Goal: Task Accomplishment & Management: Manage account settings

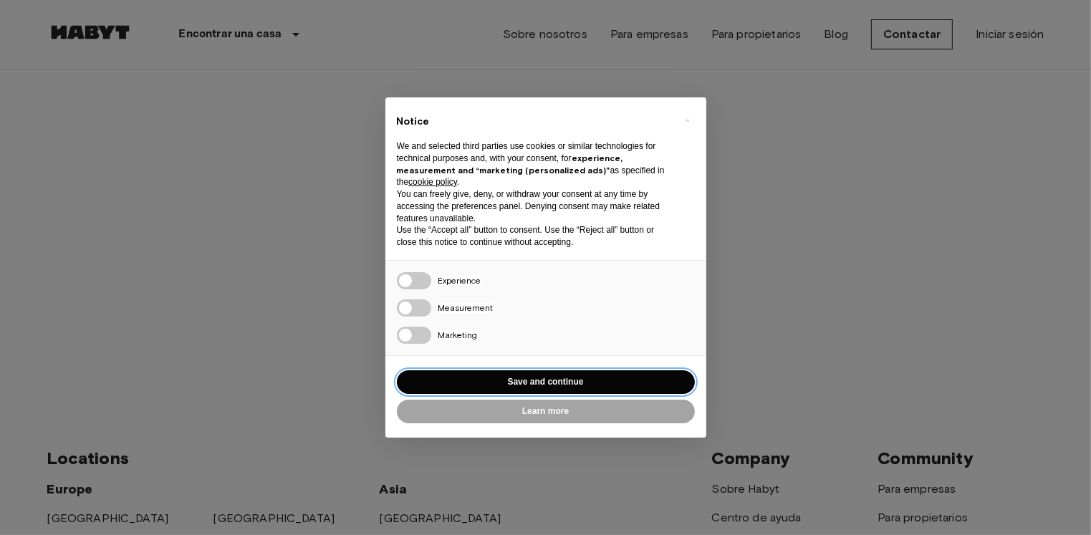
click at [528, 379] on button "Save and continue" at bounding box center [546, 382] width 298 height 24
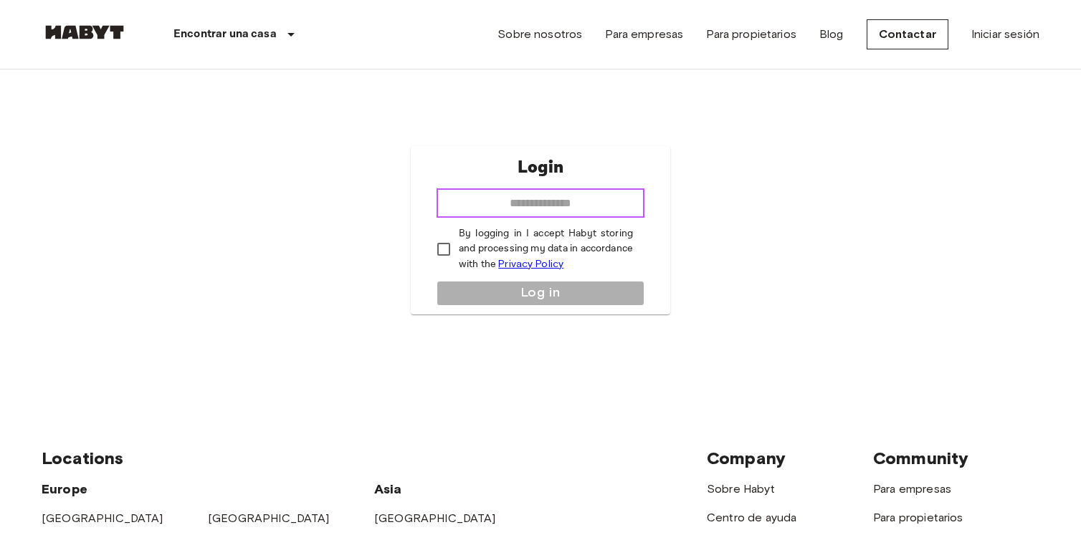
click at [522, 203] on input "email" at bounding box center [540, 203] width 208 height 29
type input "**********"
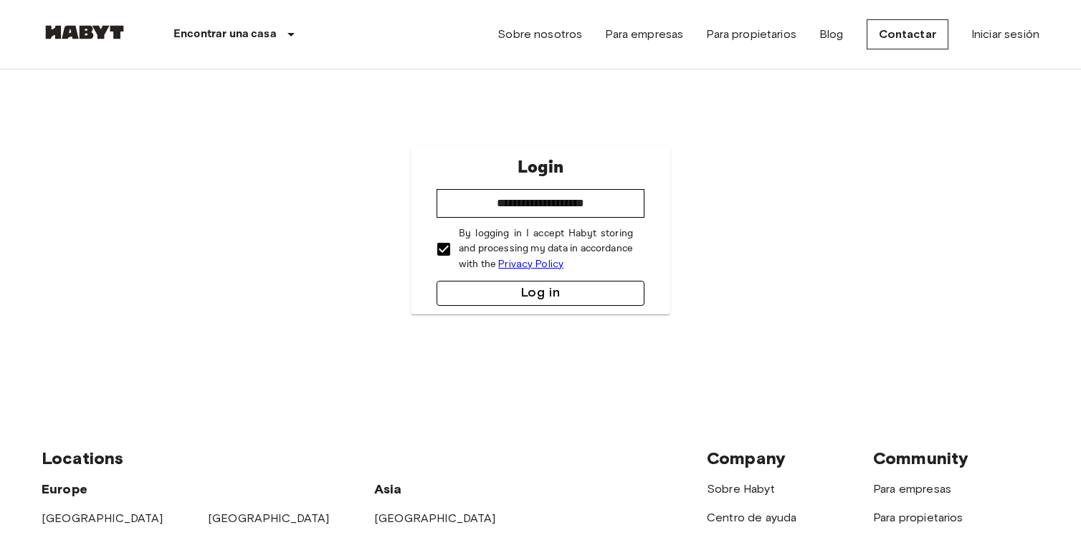
click at [487, 285] on button "Log in" at bounding box center [540, 293] width 208 height 25
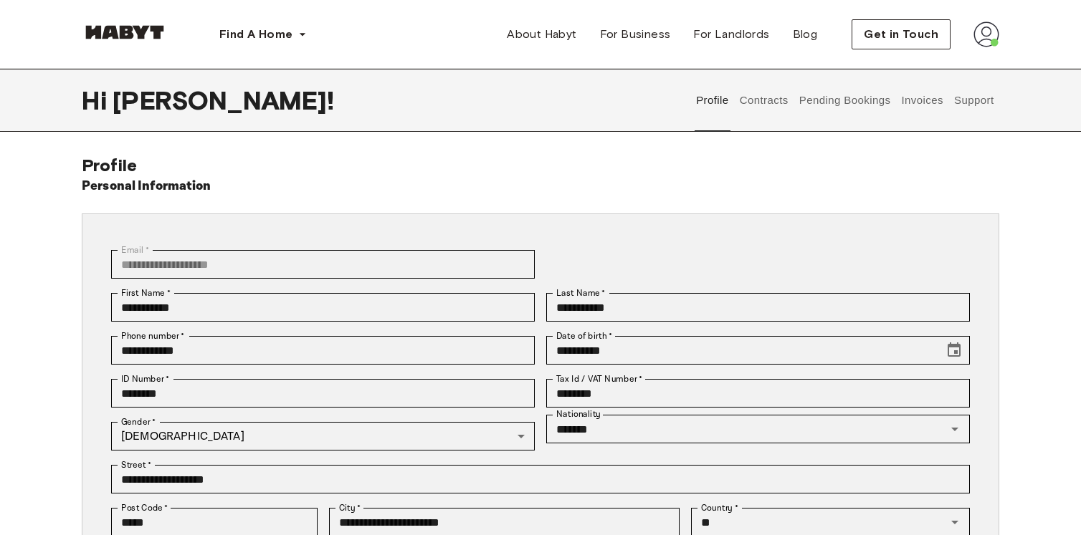
click at [763, 101] on button "Contracts" at bounding box center [763, 100] width 52 height 63
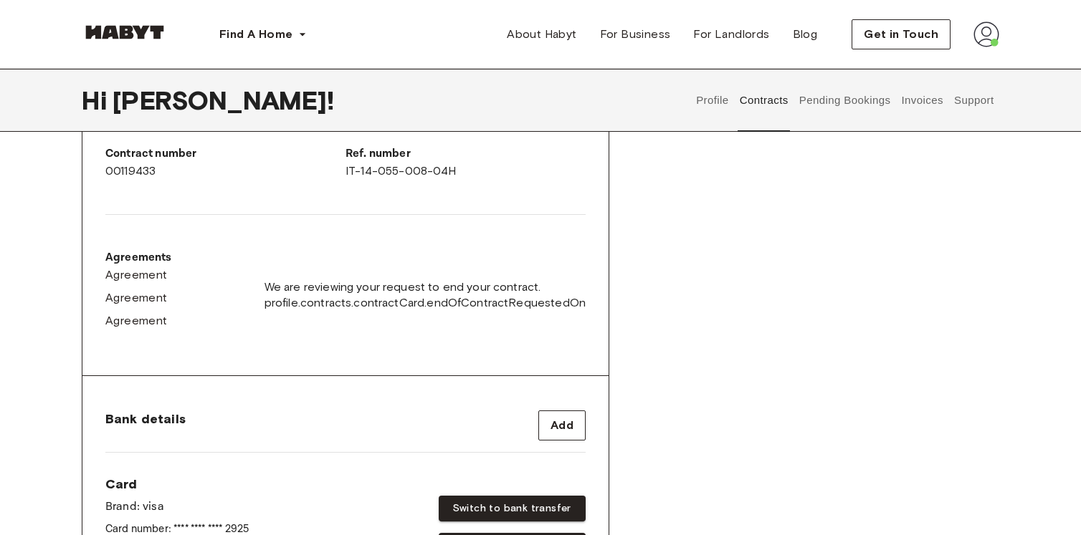
scroll to position [272, 0]
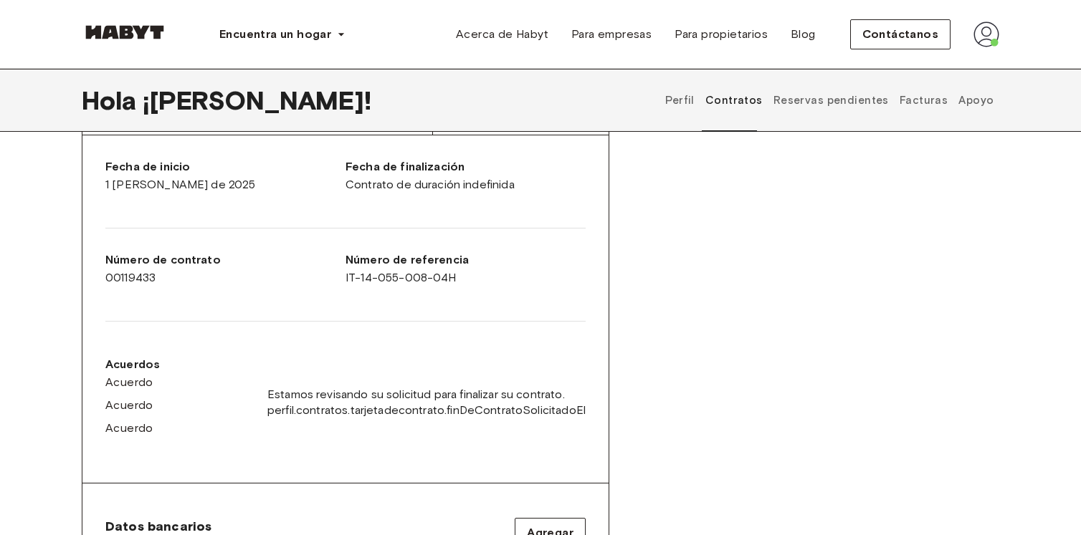
click at [827, 101] on font "Reservas pendientes" at bounding box center [830, 100] width 115 height 13
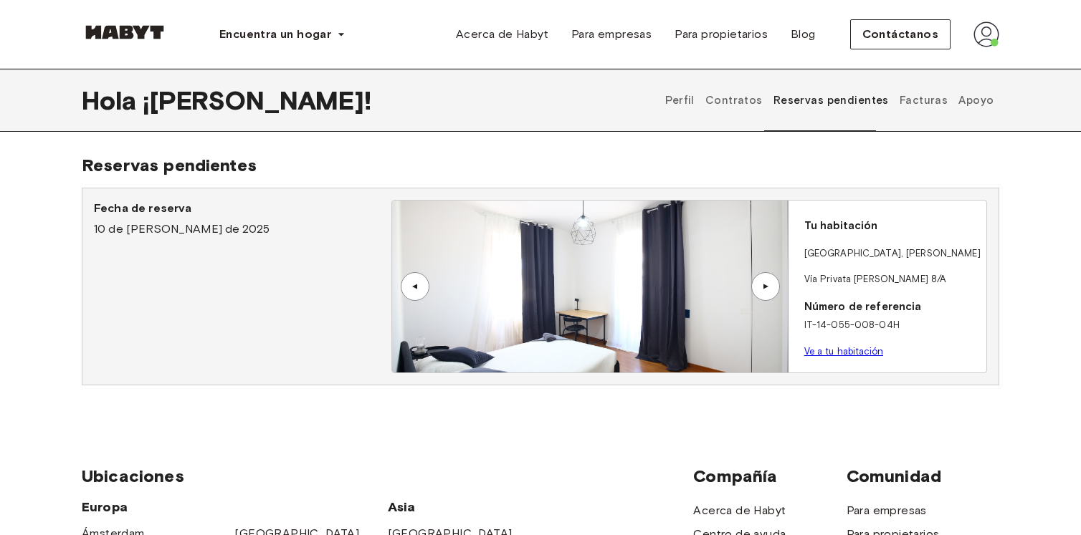
click at [919, 98] on font "Facturas" at bounding box center [923, 100] width 48 height 13
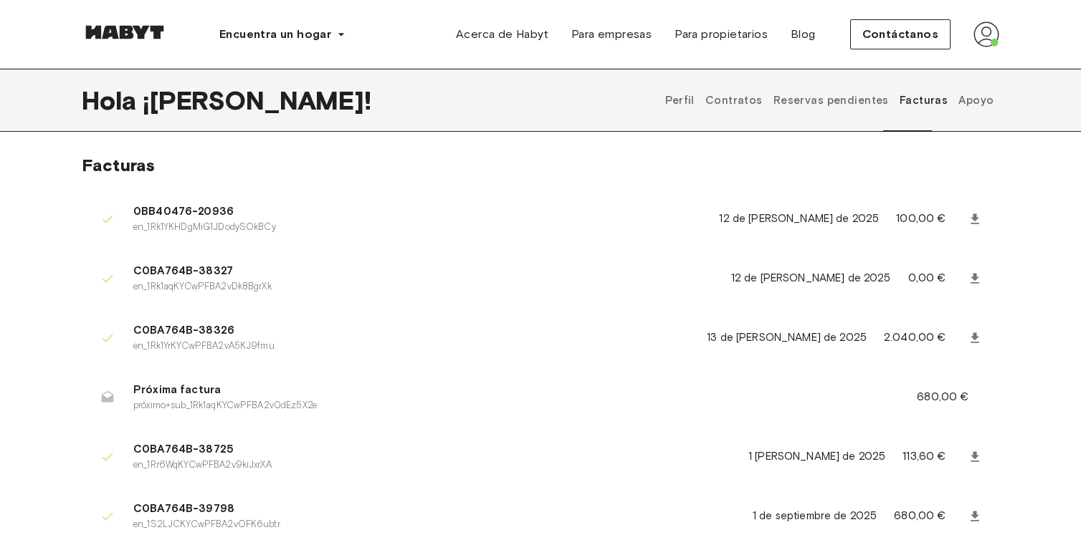
click at [972, 110] on button "Apoyo" at bounding box center [976, 100] width 39 height 63
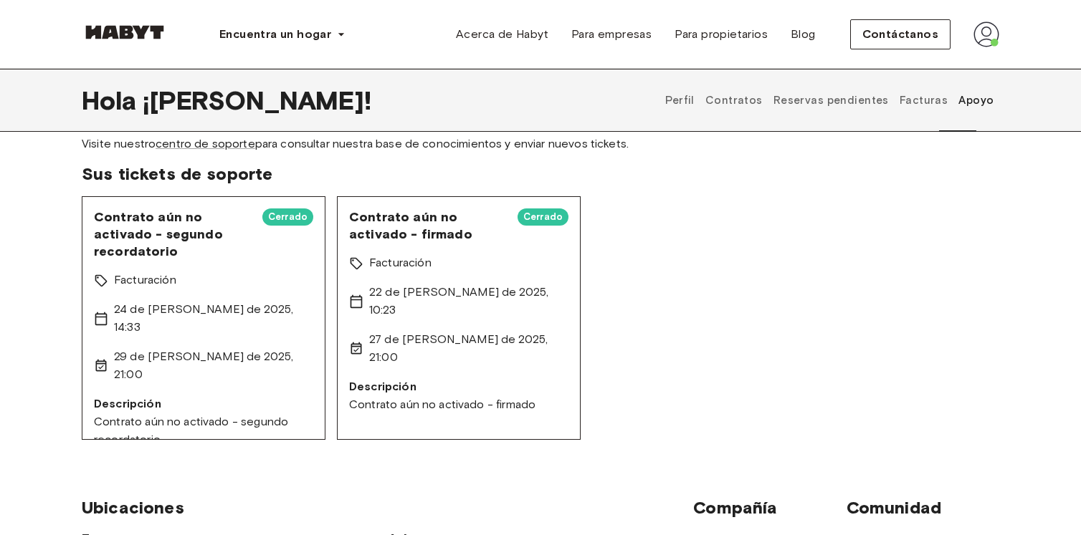
scroll to position [69, 0]
